Goal: Task Accomplishment & Management: Manage account settings

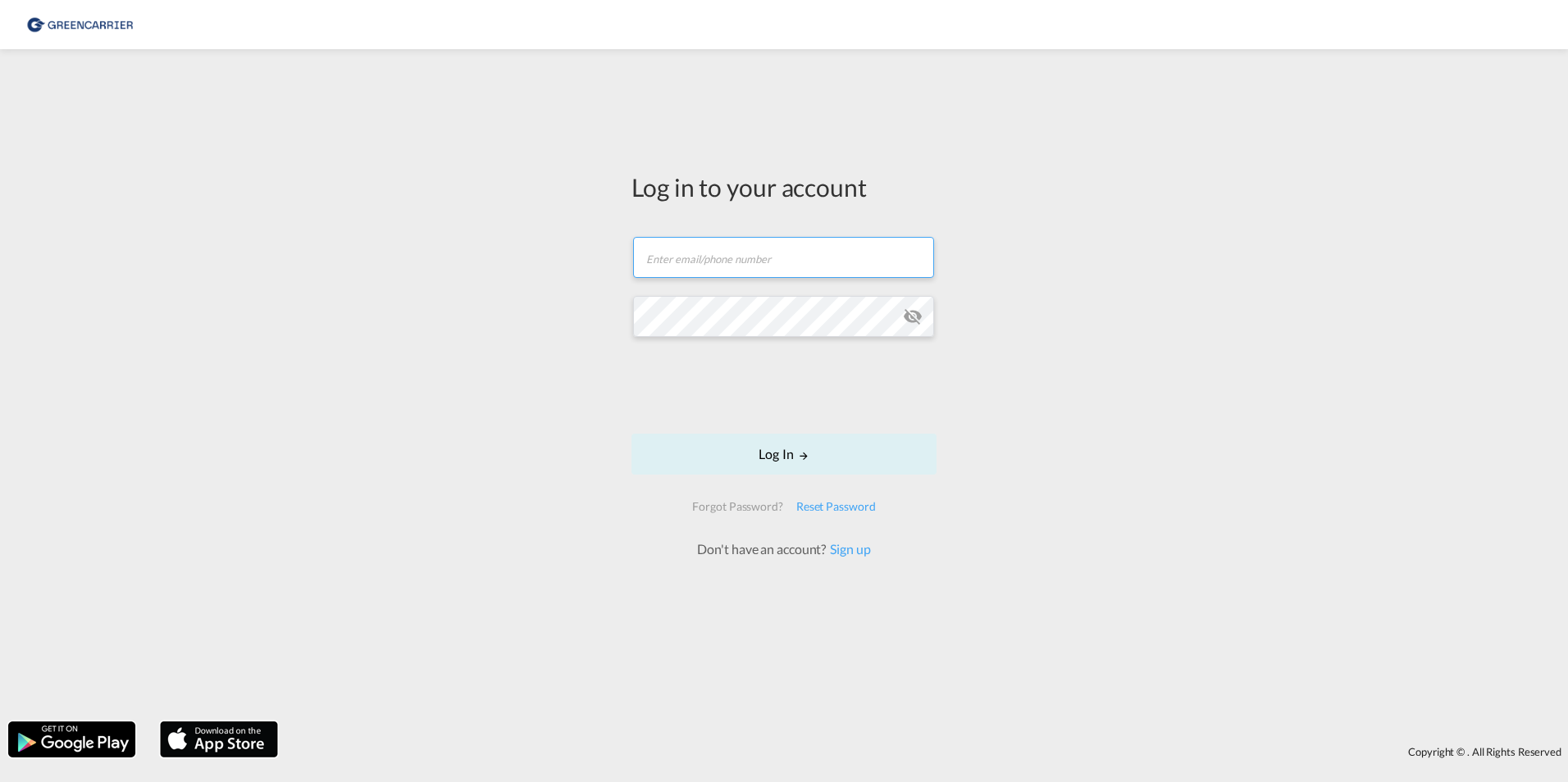
click at [814, 254] on input "text" at bounding box center [784, 257] width 301 height 41
type input "[PERSON_NAME][EMAIL_ADDRESS][PERSON_NAME][DOMAIN_NAME]"
click at [758, 462] on button "Log In" at bounding box center [784, 454] width 305 height 41
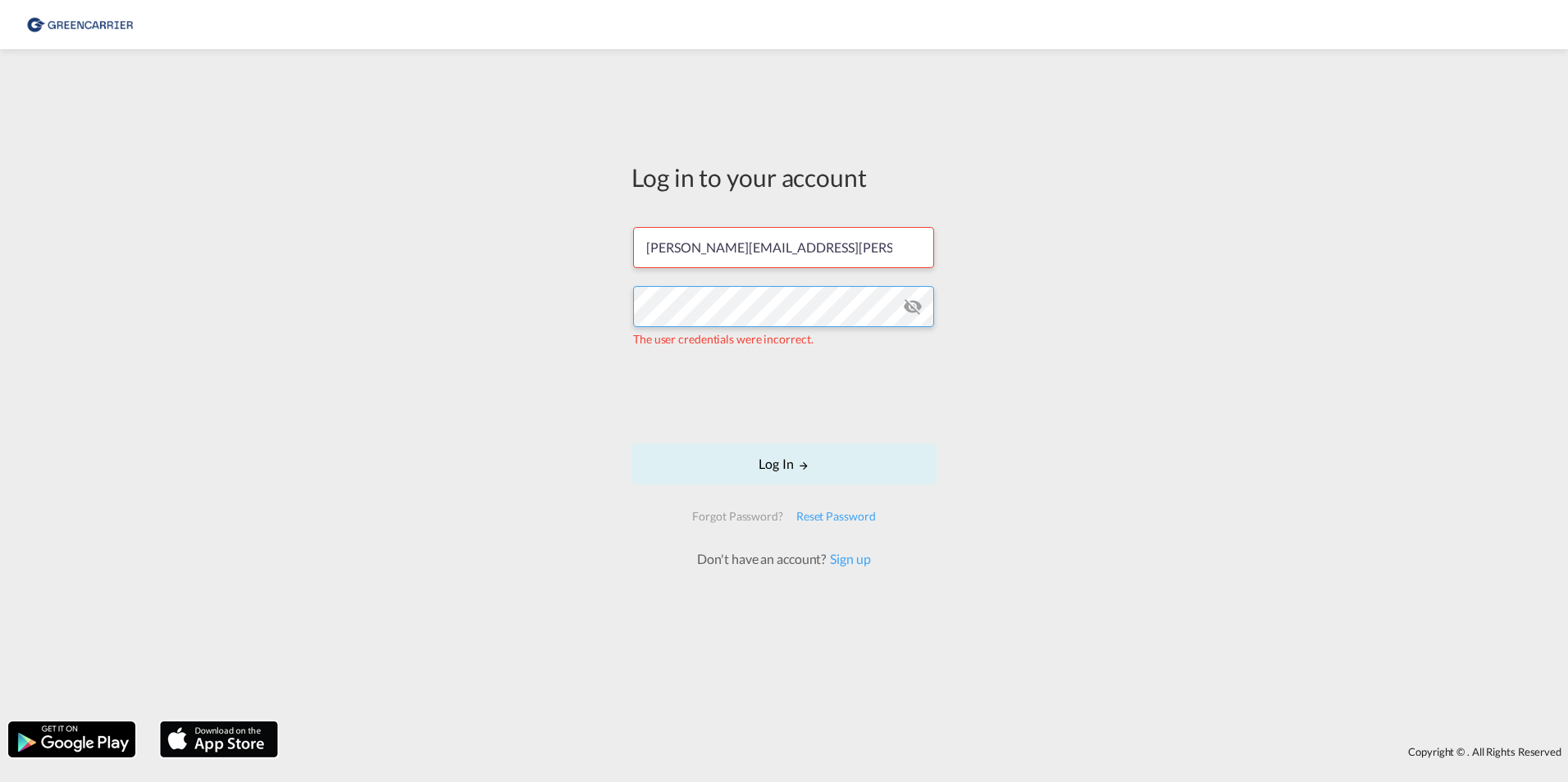
click at [455, 317] on div "Log in to your account [PERSON_NAME][EMAIL_ADDRESS][PERSON_NAME][DOMAIN_NAME] T…" at bounding box center [784, 386] width 1568 height 656
click at [915, 304] on md-icon "icon-eye-off" at bounding box center [913, 306] width 20 height 20
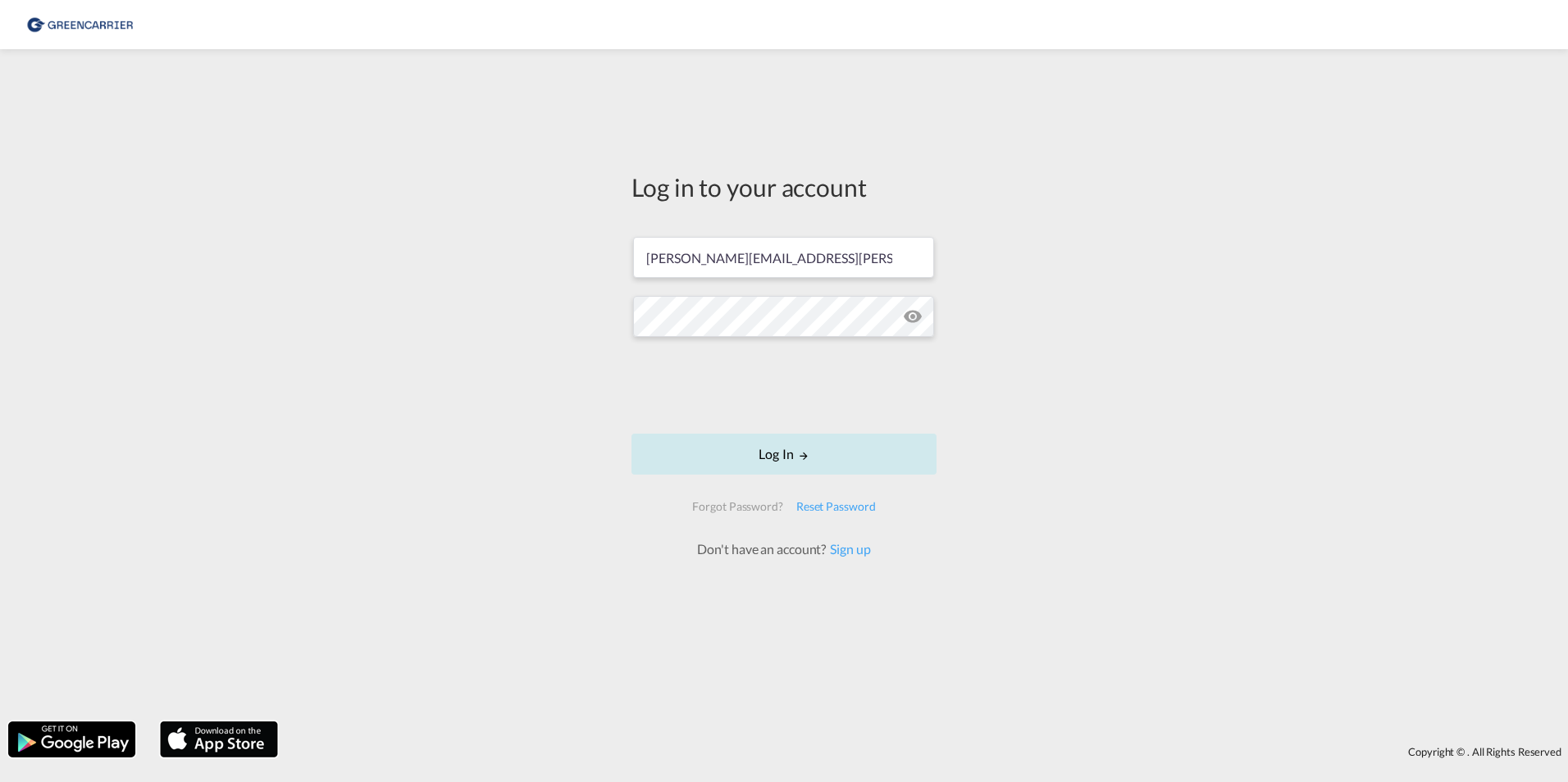
click at [766, 465] on button "Log In" at bounding box center [784, 454] width 305 height 41
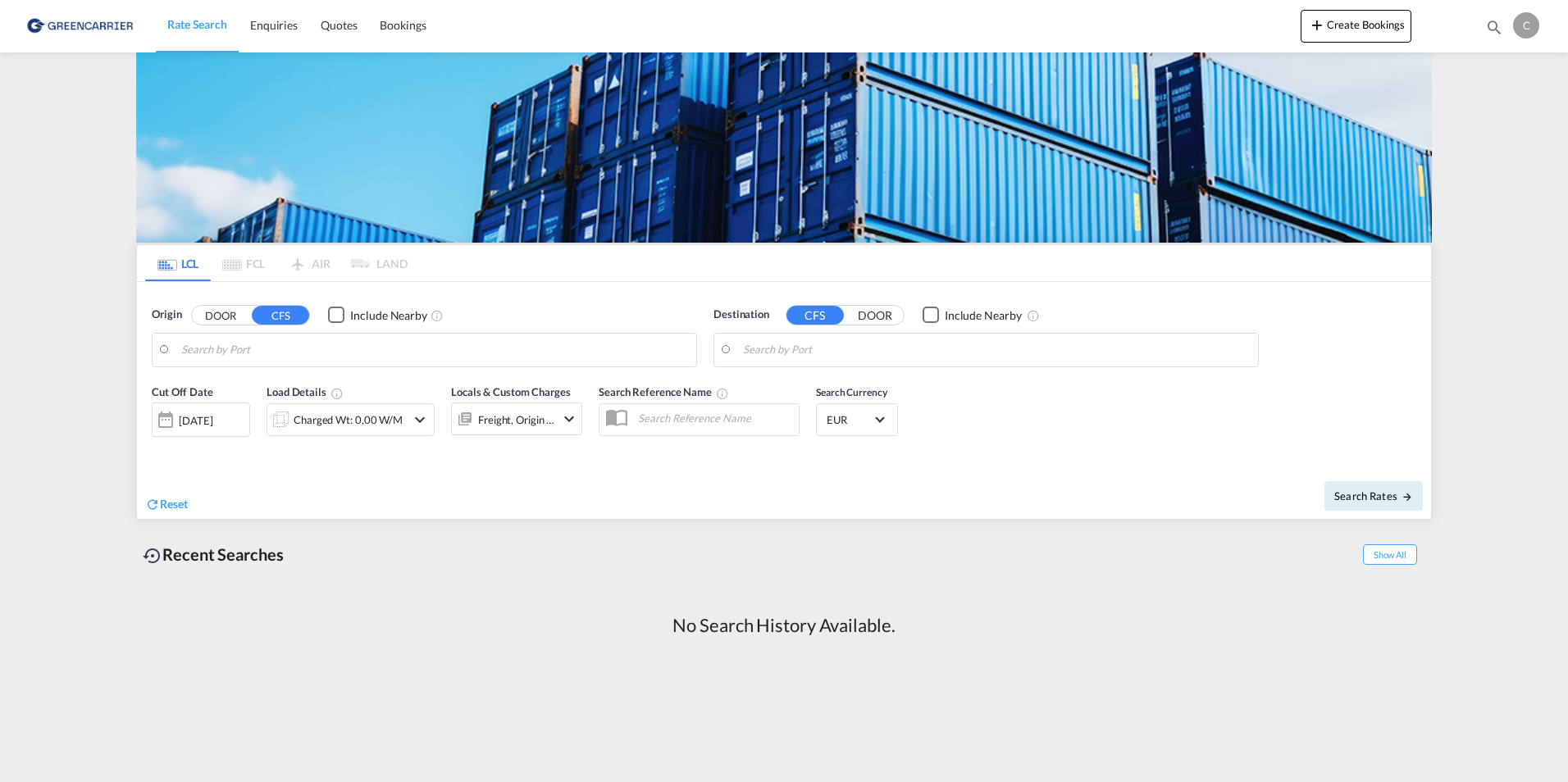
click at [1525, 34] on div "C" at bounding box center [1526, 26] width 27 height 27
click at [1504, 79] on button "My Profile" at bounding box center [1507, 72] width 106 height 33
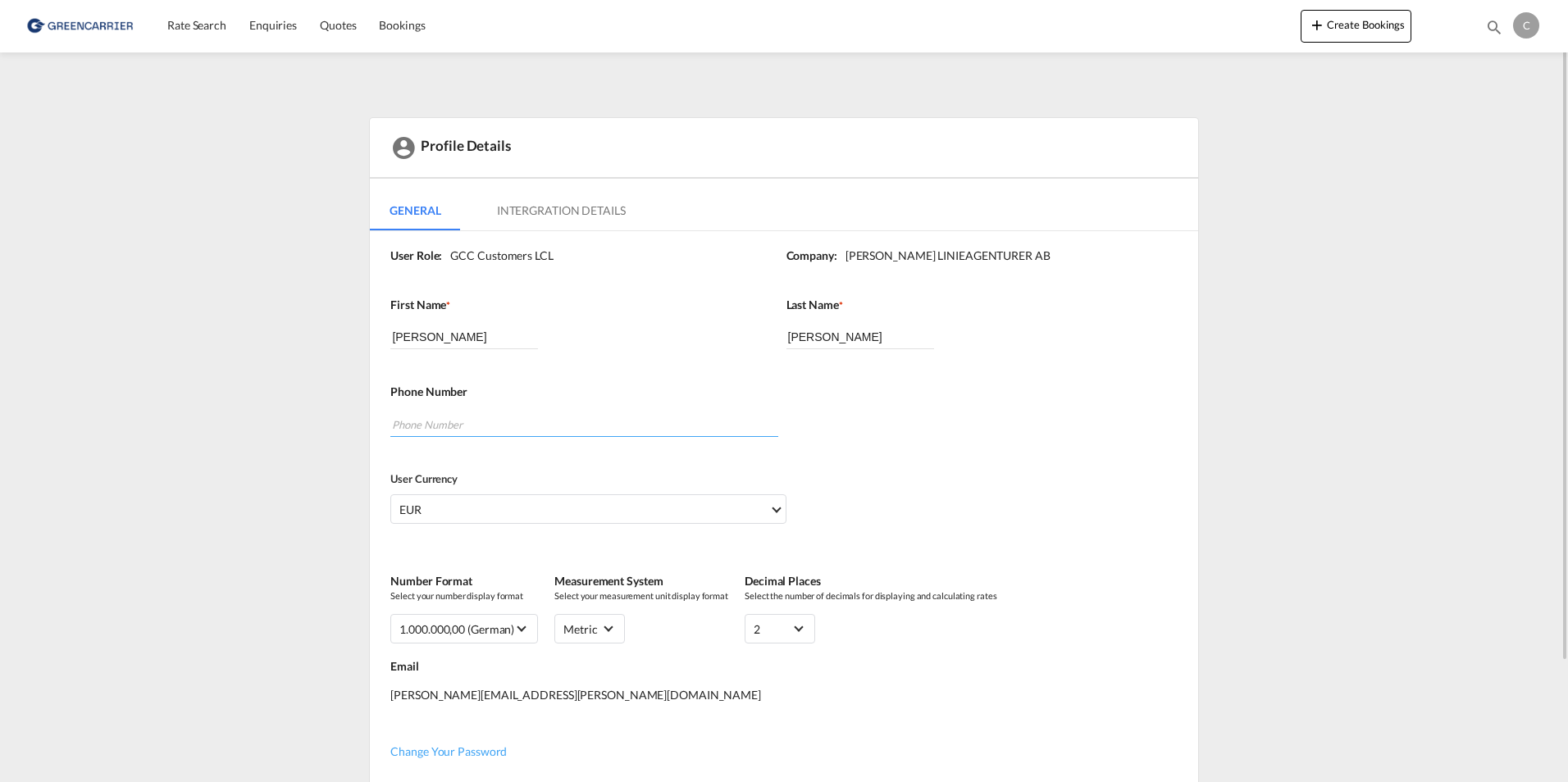
click at [572, 433] on input "tel" at bounding box center [584, 425] width 387 height 25
type input "0737048652"
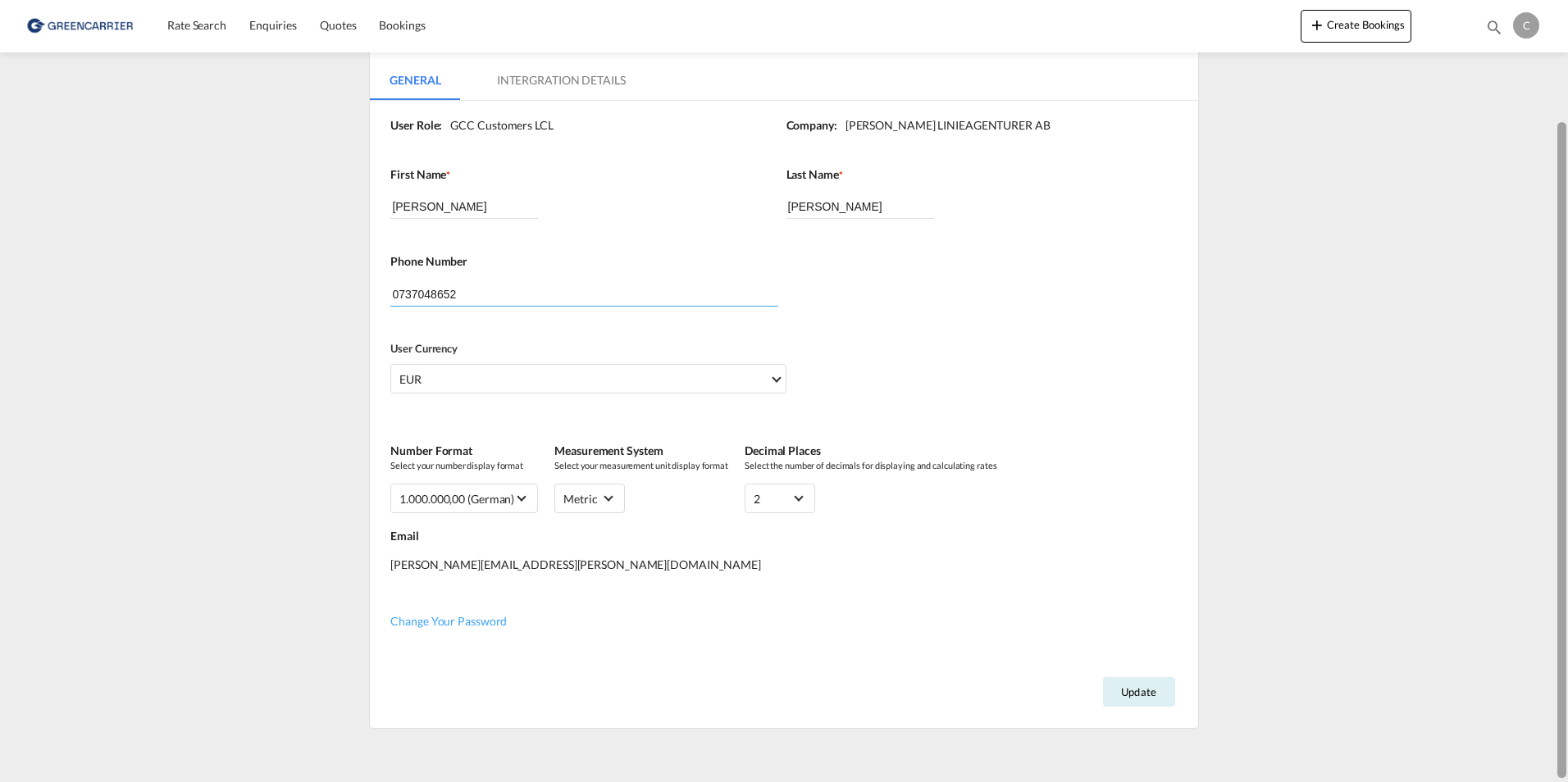
scroll to position [142, 0]
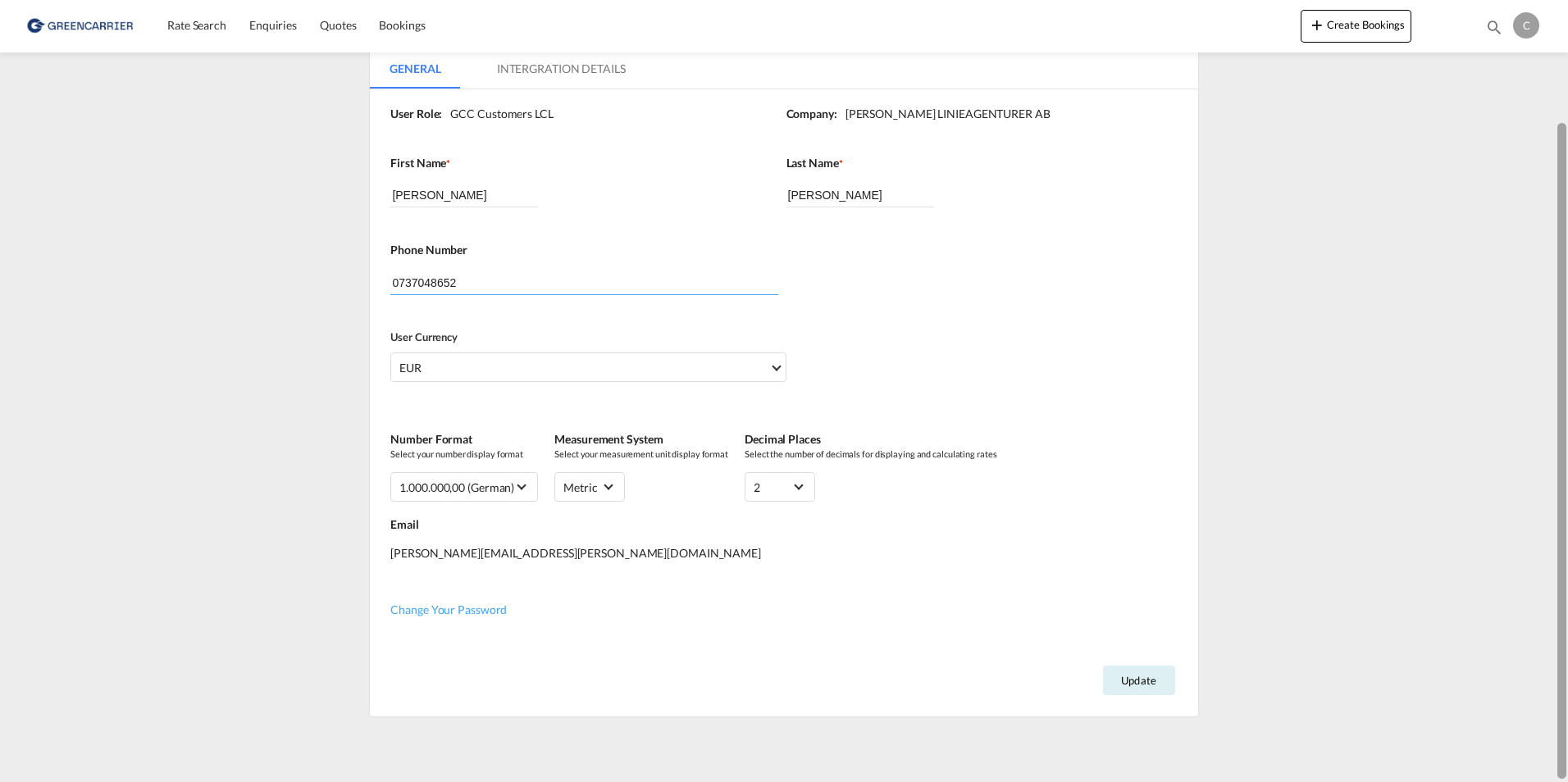
drag, startPoint x: 1563, startPoint y: 164, endPoint x: 1566, endPoint y: 322, distance: 158.0
click at [1566, 322] on div at bounding box center [1562, 451] width 9 height 656
click at [1125, 691] on button "Update" at bounding box center [1140, 681] width 72 height 29
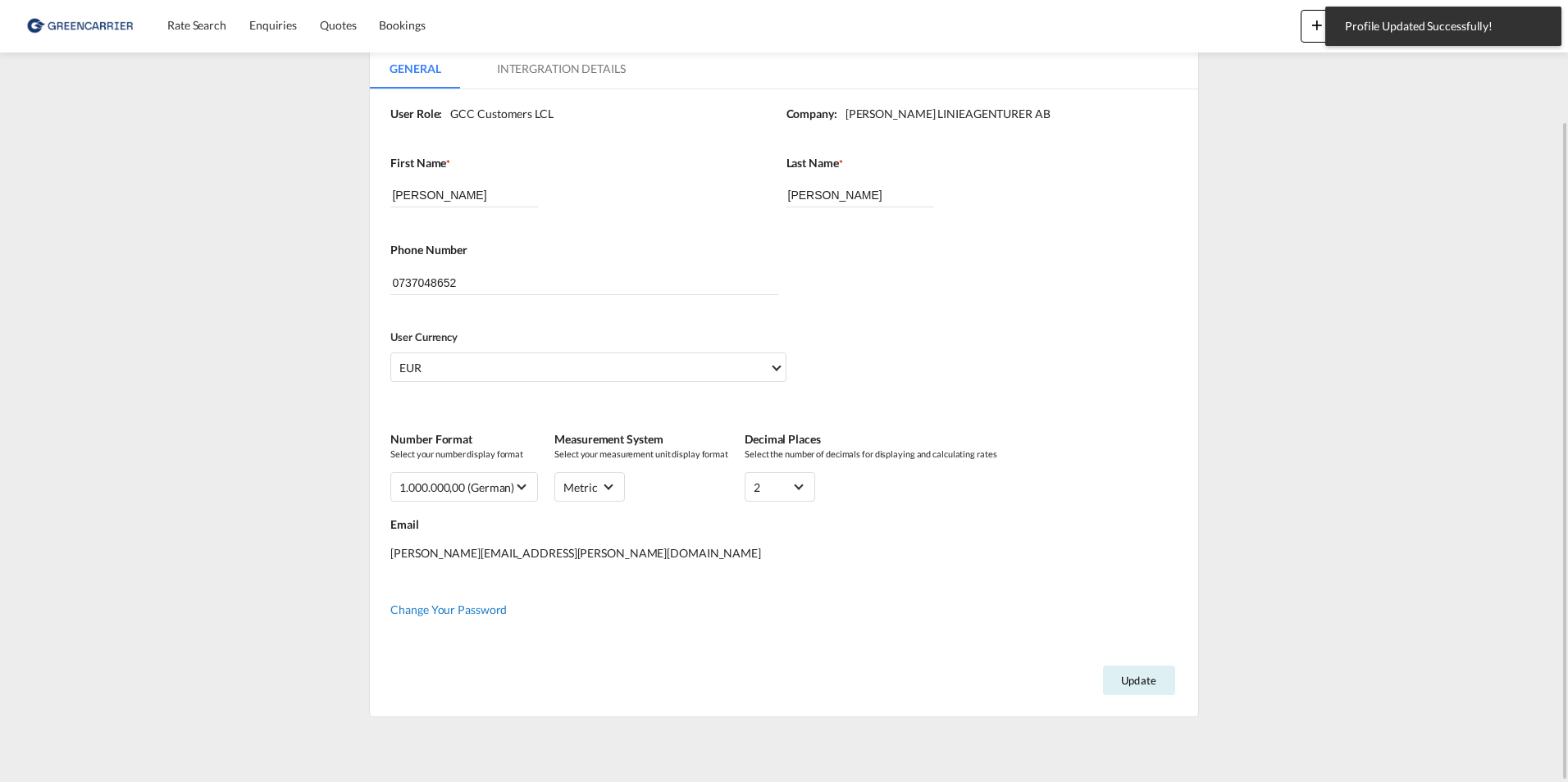
click at [441, 609] on span "Change Your Password" at bounding box center [448, 609] width 117 height 14
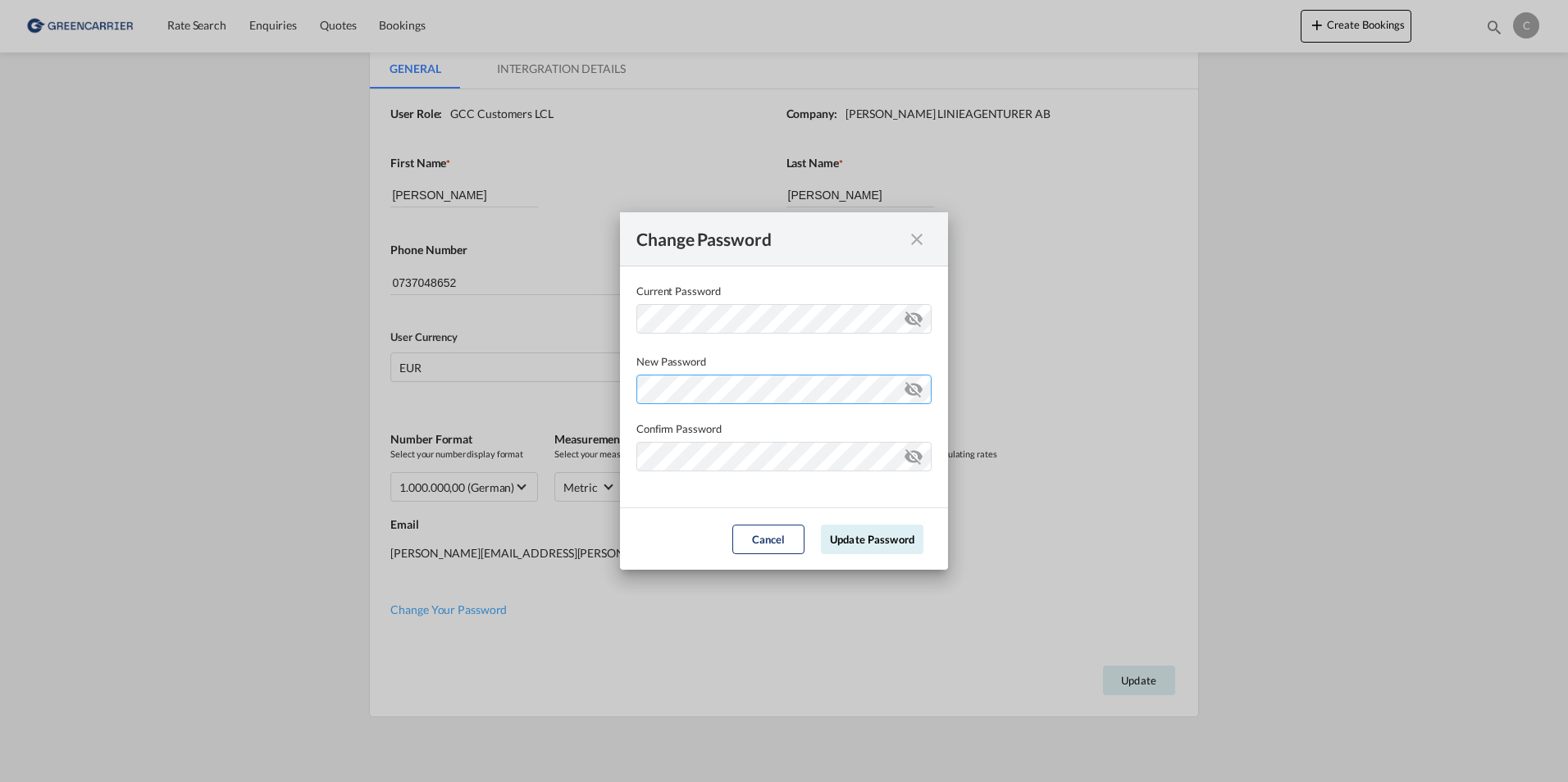
click at [659, 387] on div "Password must contain the following: A special character A number Minimum 8 cha…" at bounding box center [783, 387] width 295 height 34
click at [657, 496] on md-dialog-content "Current Password New Password Password must contain the following: A special ch…" at bounding box center [784, 387] width 328 height 241
click at [866, 543] on button "Update Password" at bounding box center [872, 539] width 102 height 29
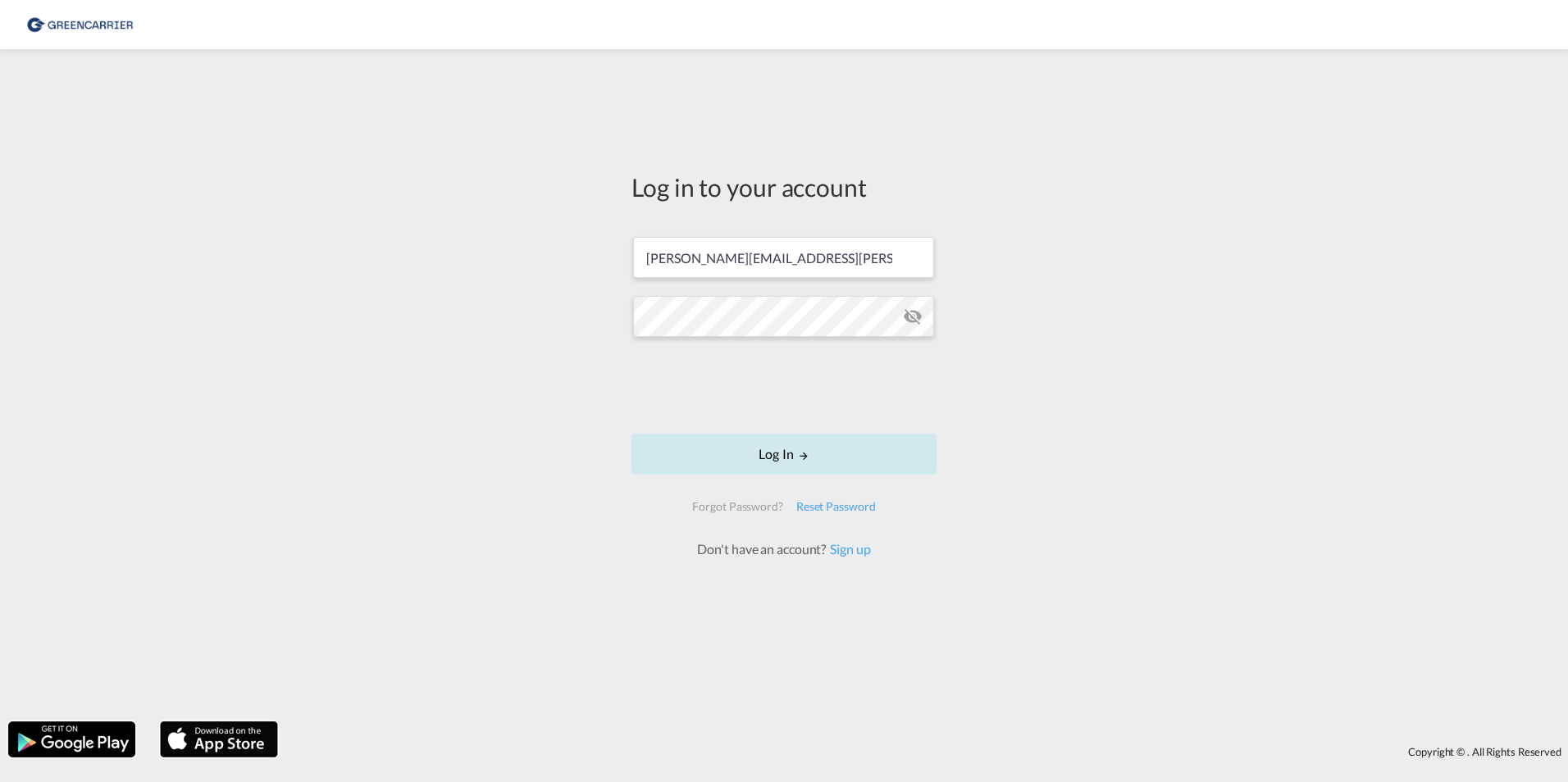
click at [785, 463] on button "Log In" at bounding box center [784, 454] width 305 height 41
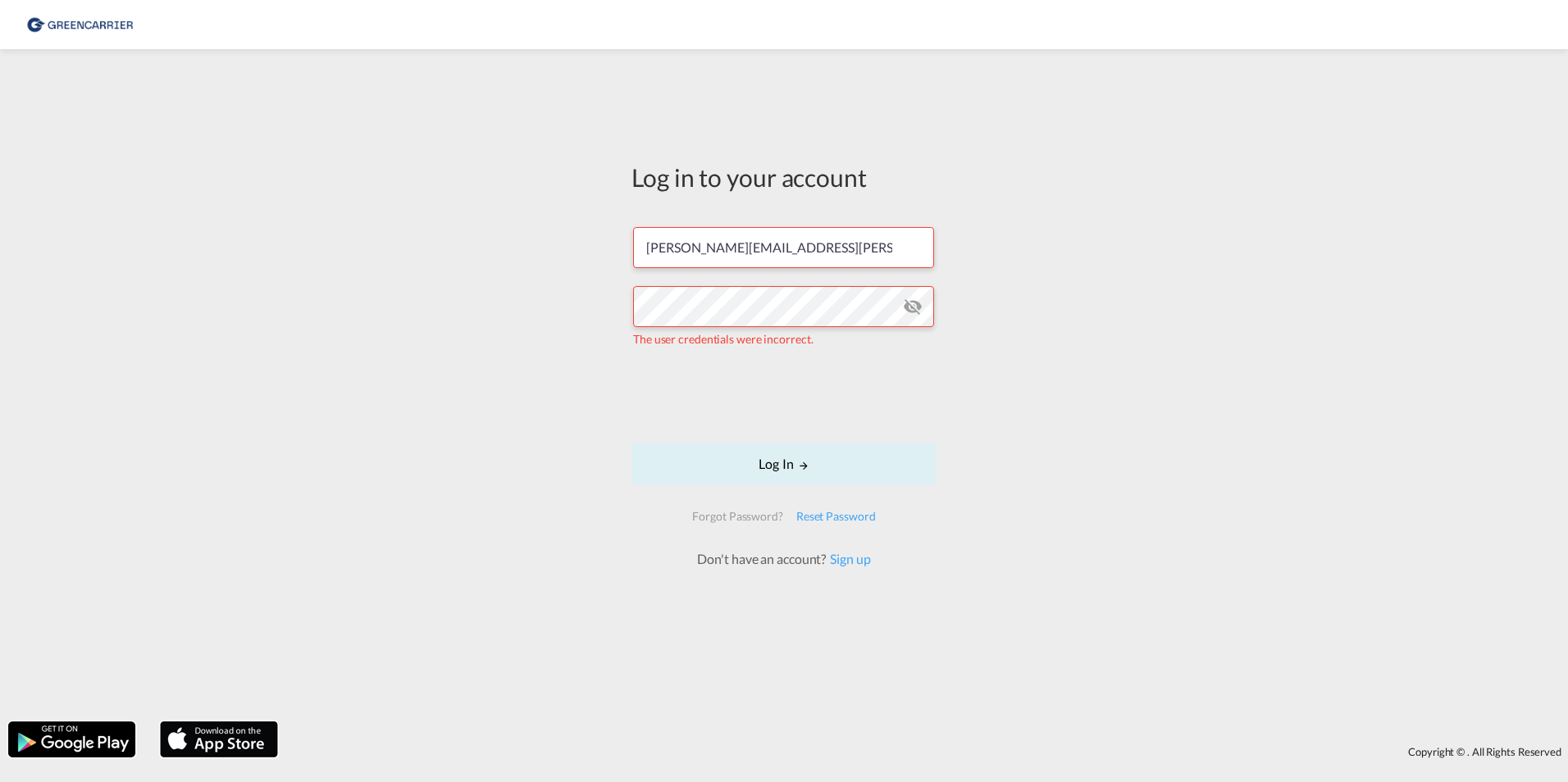
click at [908, 307] on md-icon "icon-eye-off" at bounding box center [913, 306] width 20 height 20
click at [515, 301] on div "Log in to your account [PERSON_NAME][EMAIL_ADDRESS][PERSON_NAME][DOMAIN_NAME] T…" at bounding box center [784, 386] width 1568 height 656
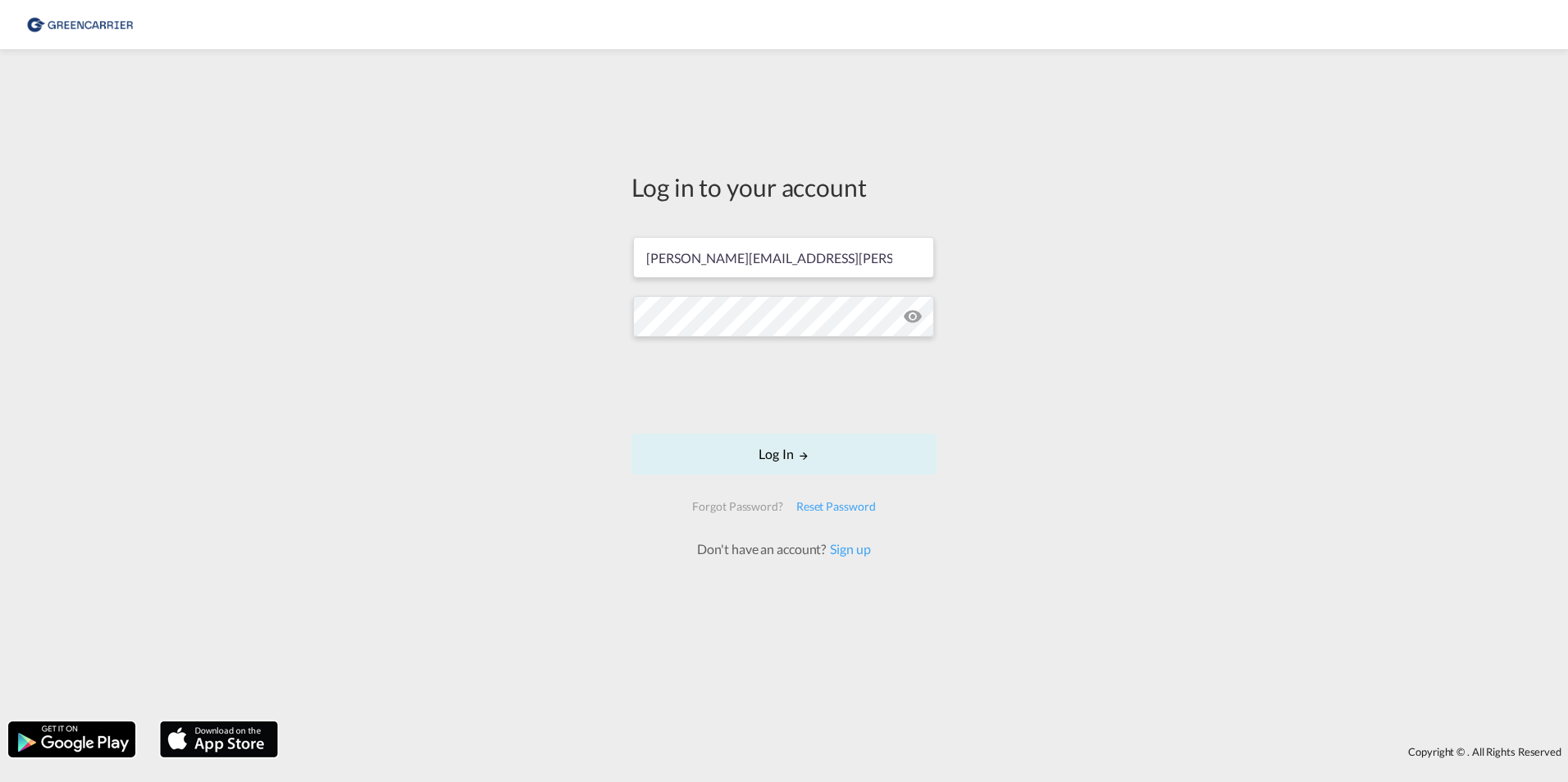
drag, startPoint x: 599, startPoint y: 383, endPoint x: 612, endPoint y: 379, distance: 13.6
click at [612, 379] on div "Log in to your account [PERSON_NAME][EMAIL_ADDRESS][PERSON_NAME][DOMAIN_NAME] L…" at bounding box center [784, 386] width 1568 height 656
click at [725, 463] on button "Log In" at bounding box center [784, 454] width 305 height 41
click at [727, 468] on button "Log In" at bounding box center [784, 454] width 305 height 41
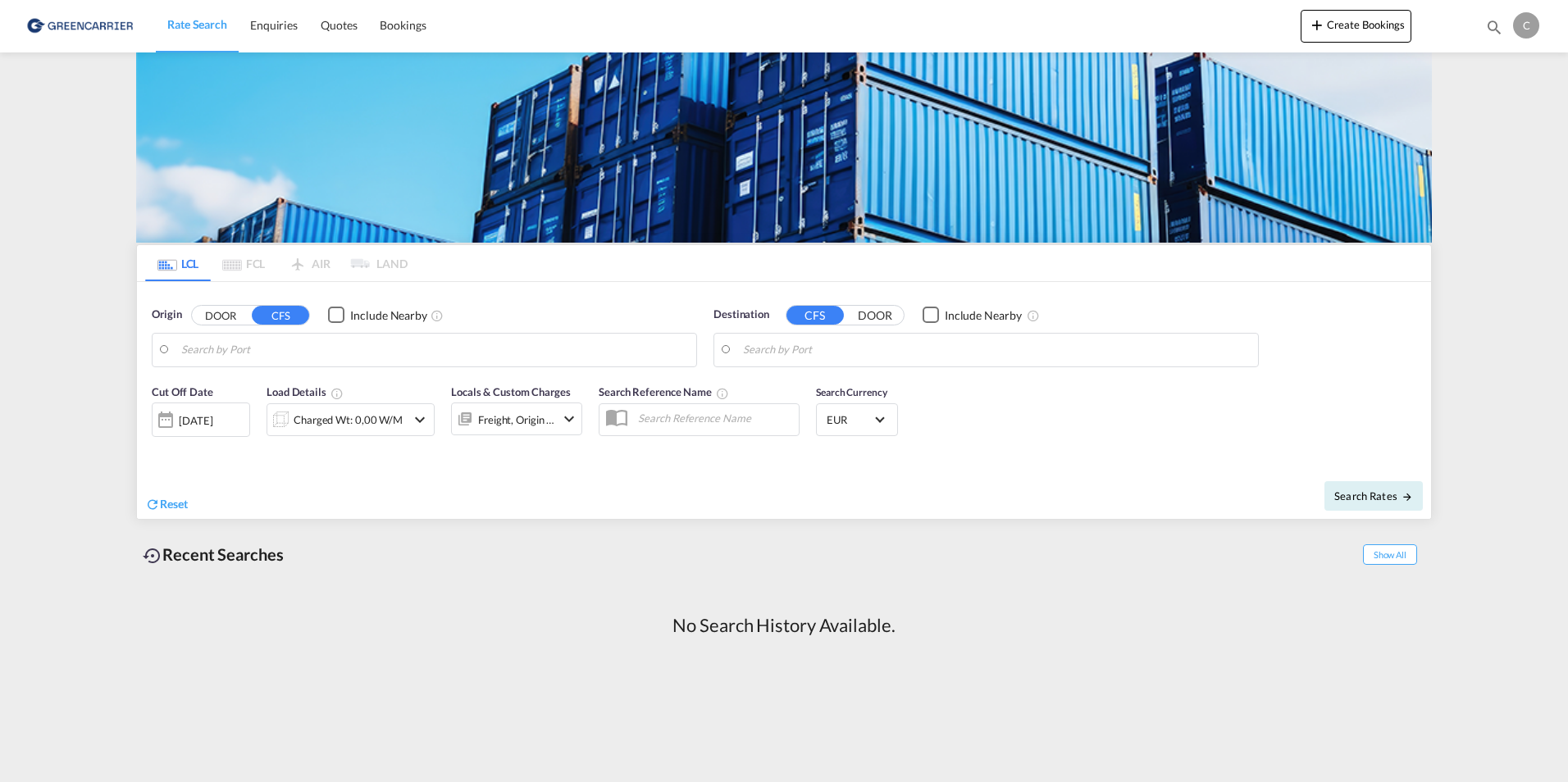
click at [1518, 134] on md-content "Rate Search Enquiries Quotes Bookings Create Bookings Bookings Quotes Enquiries…" at bounding box center [784, 391] width 1568 height 782
